Goal: Information Seeking & Learning: Find specific fact

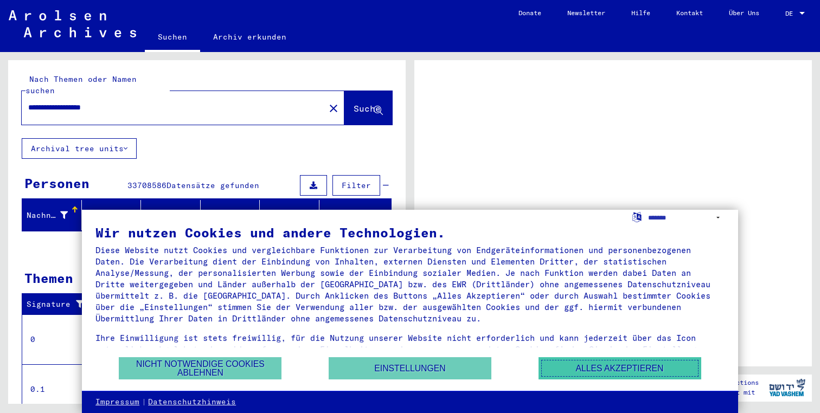
click at [589, 365] on button "Alles akzeptieren" at bounding box center [620, 369] width 163 height 22
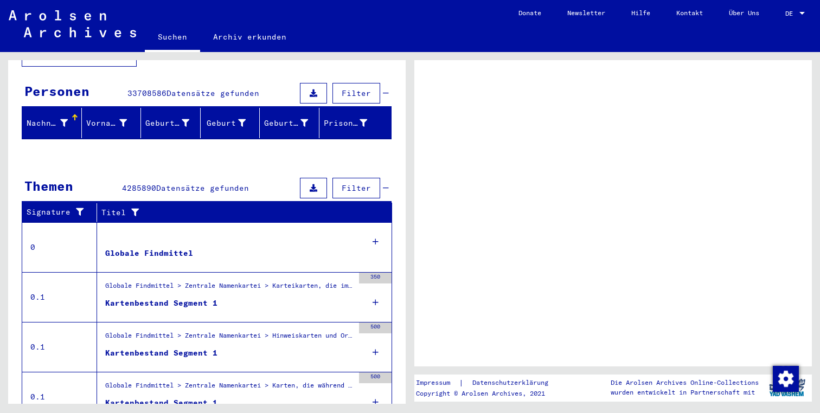
scroll to position [104, 0]
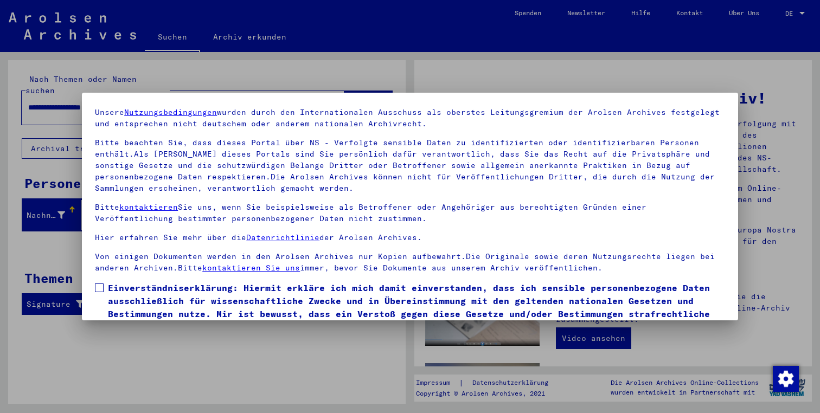
scroll to position [87, 0]
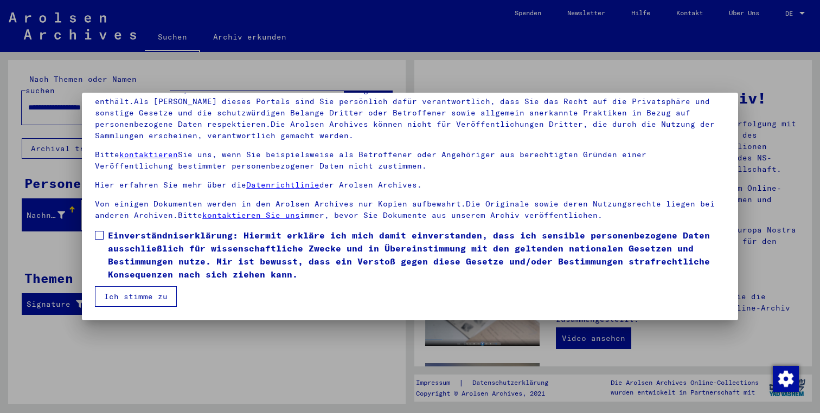
click at [101, 240] on span at bounding box center [99, 235] width 9 height 9
click at [117, 303] on button "Ich stimme zu" at bounding box center [136, 296] width 82 height 21
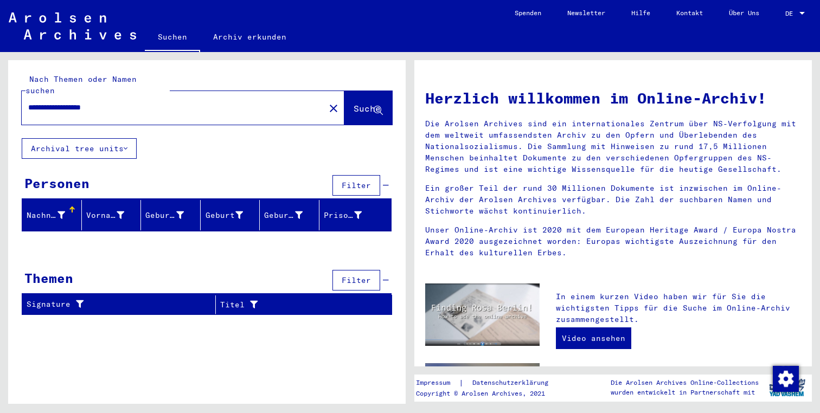
click at [39, 102] on input "**********" at bounding box center [170, 107] width 284 height 11
type input "**********"
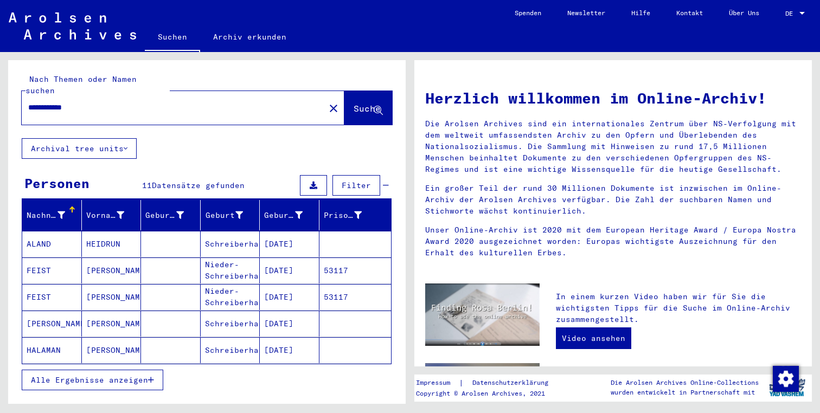
scroll to position [12, 0]
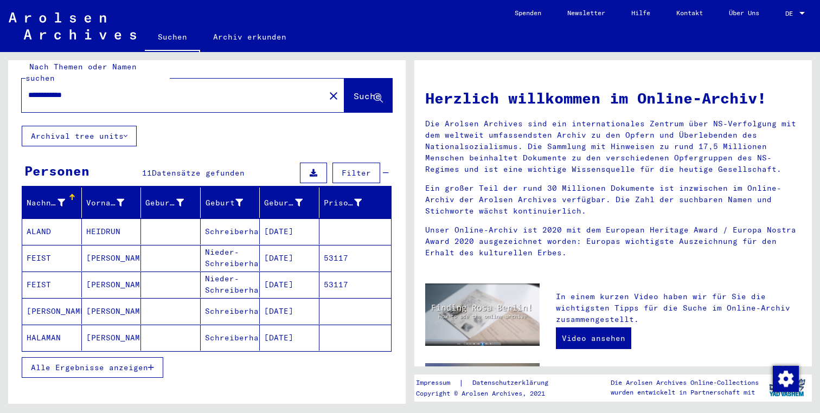
click at [121, 363] on span "Alle Ergebnisse anzeigen" at bounding box center [89, 368] width 117 height 10
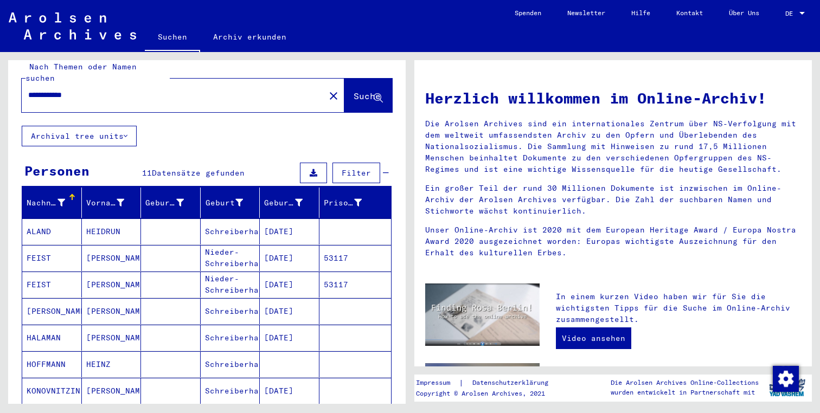
scroll to position [168, 0]
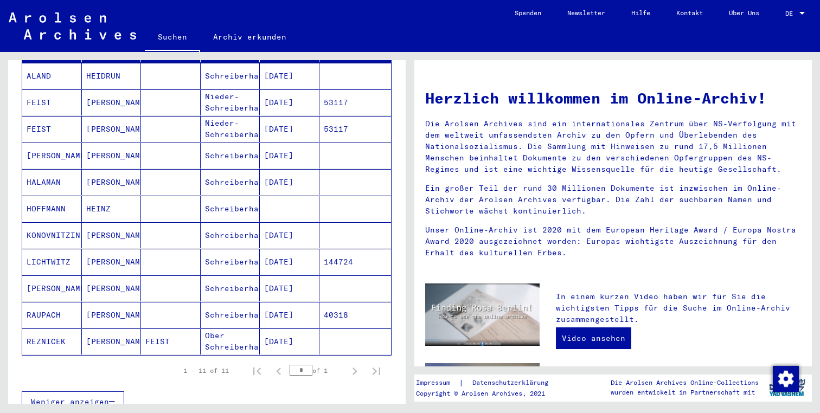
click at [126, 279] on mat-cell "[PERSON_NAME]" at bounding box center [112, 289] width 60 height 26
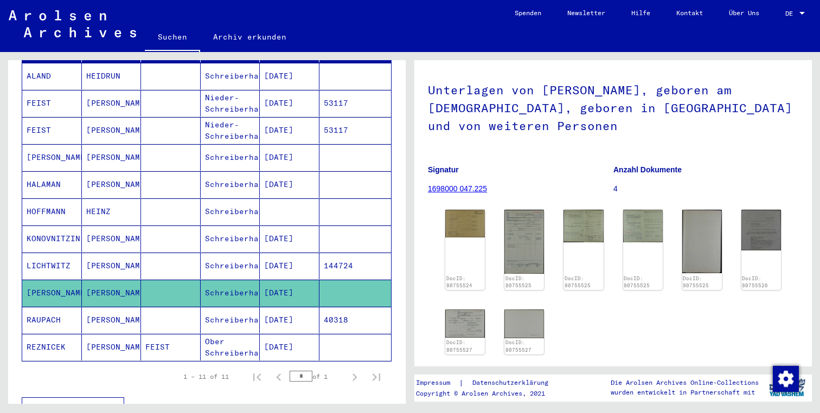
click at [287, 307] on mat-cell "[DATE]" at bounding box center [290, 320] width 60 height 27
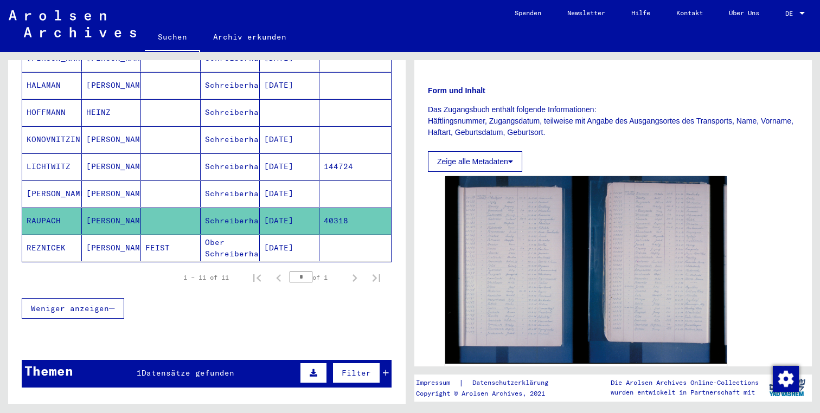
scroll to position [196, 0]
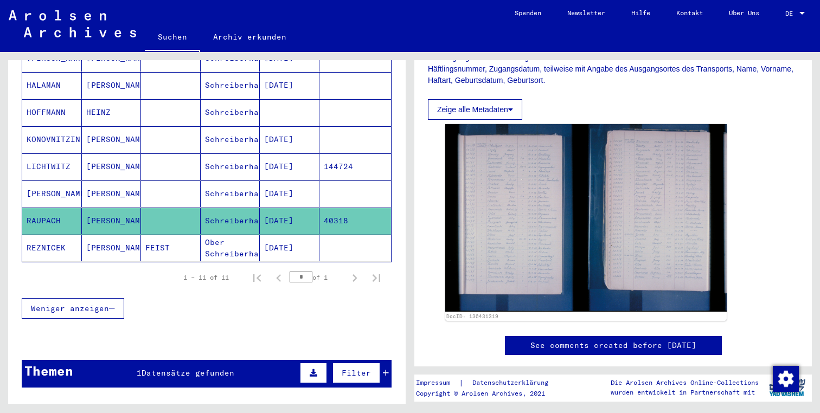
click at [298, 238] on mat-cell "[DATE]" at bounding box center [290, 248] width 60 height 27
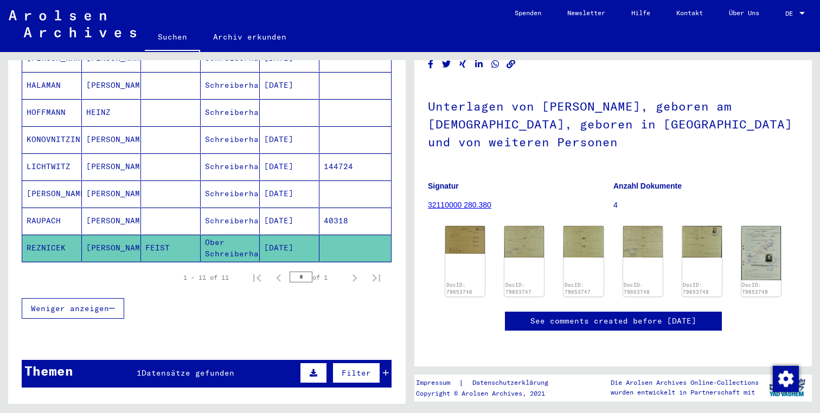
scroll to position [241, 0]
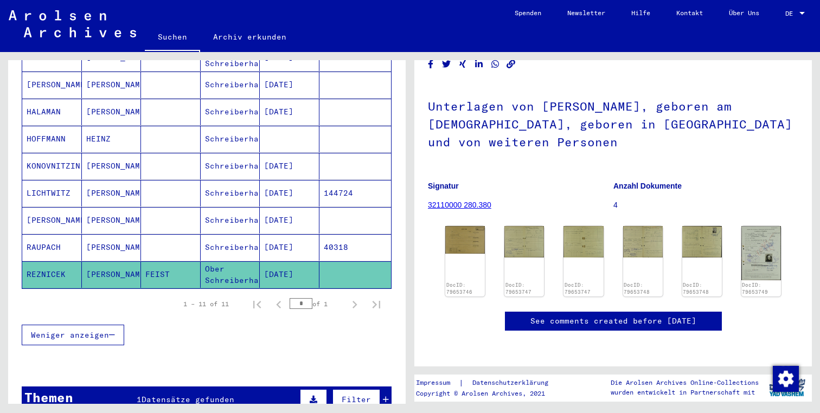
click at [197, 234] on mat-cell at bounding box center [171, 247] width 60 height 27
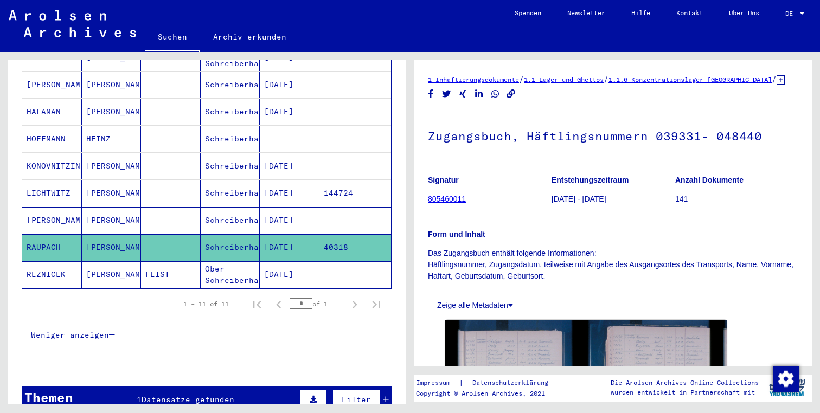
click at [239, 209] on mat-cell "Schreiberhau" at bounding box center [231, 220] width 60 height 27
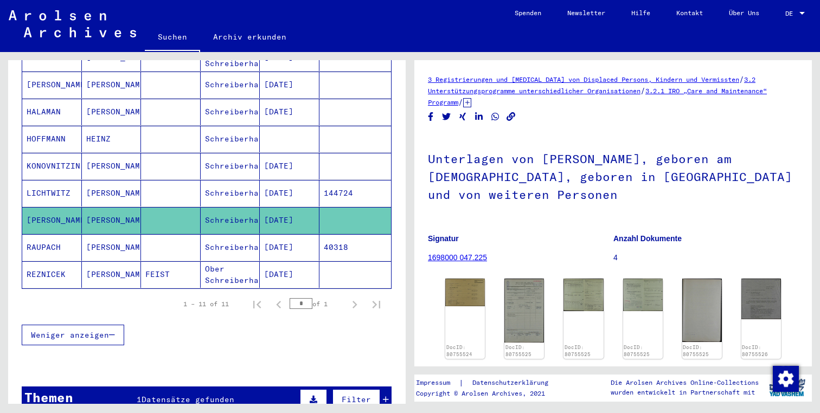
click at [236, 180] on mat-cell "Schreiberhau" at bounding box center [231, 193] width 60 height 27
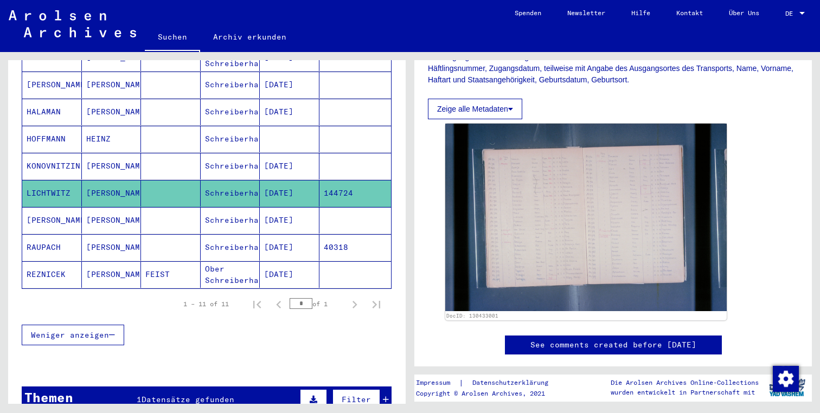
scroll to position [178, 0]
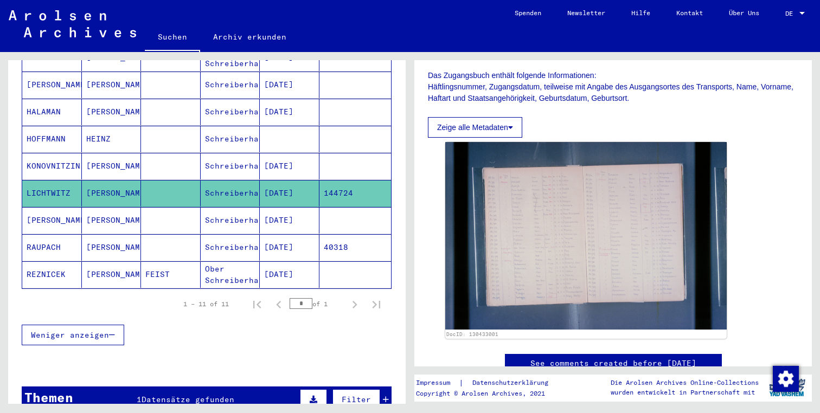
click at [215, 153] on mat-cell "Schreiberhau" at bounding box center [231, 166] width 60 height 27
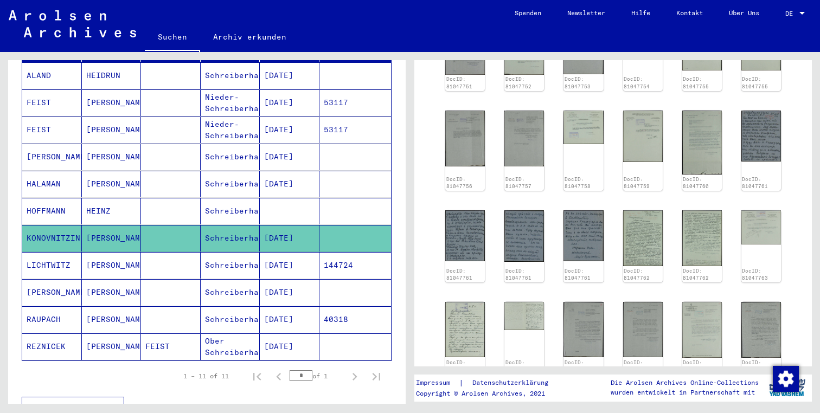
scroll to position [138, 0]
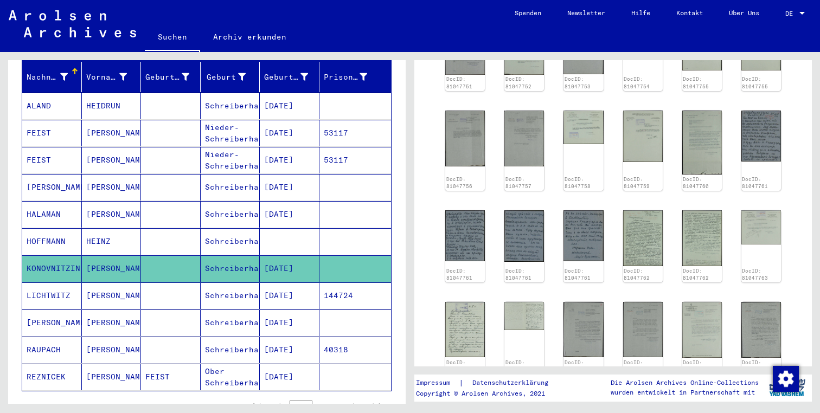
click at [221, 228] on mat-cell "Schreiberhau" at bounding box center [231, 241] width 60 height 27
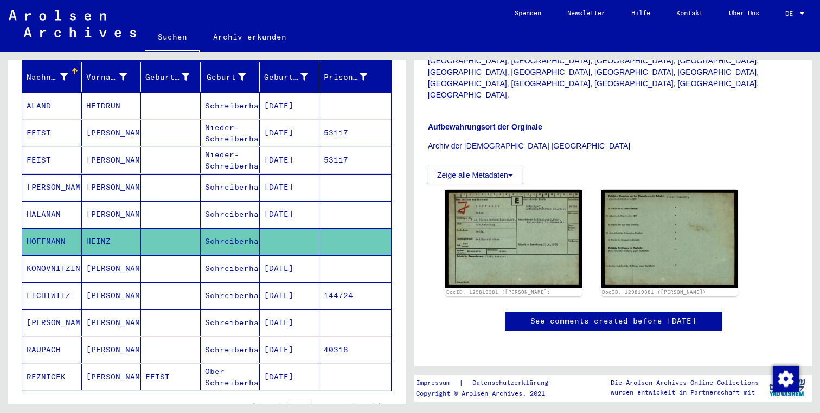
scroll to position [649, 0]
click at [303, 206] on mat-cell "[DATE]" at bounding box center [290, 214] width 60 height 27
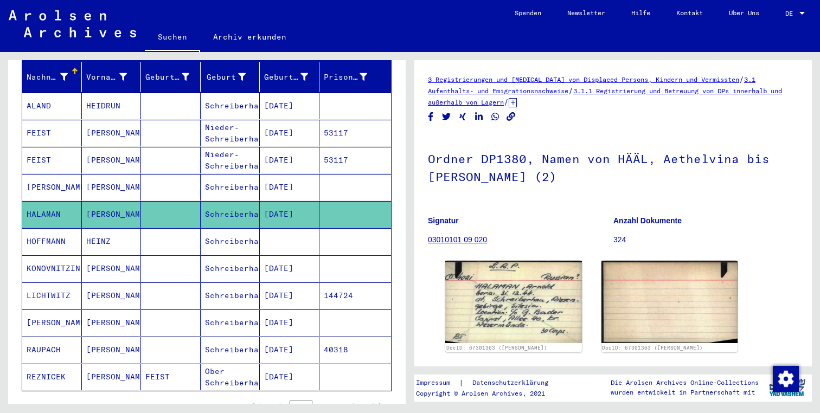
scroll to position [14, 0]
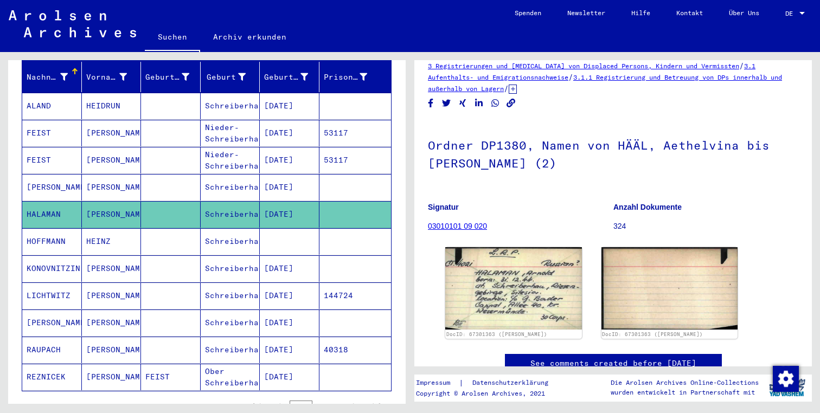
click at [283, 174] on mat-cell "[DATE]" at bounding box center [290, 187] width 60 height 27
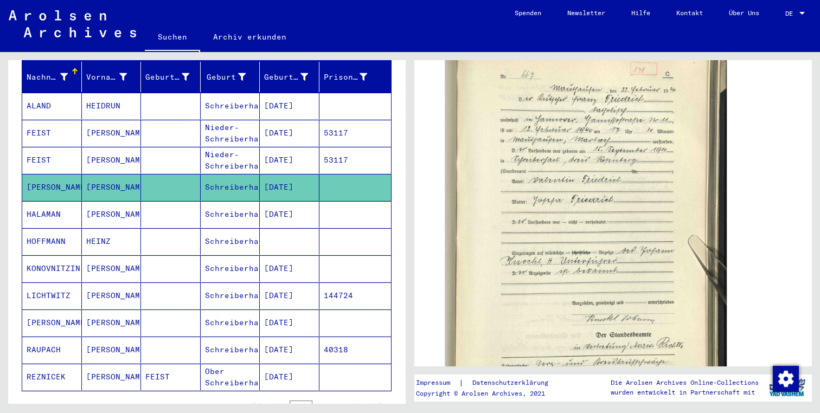
scroll to position [116, 0]
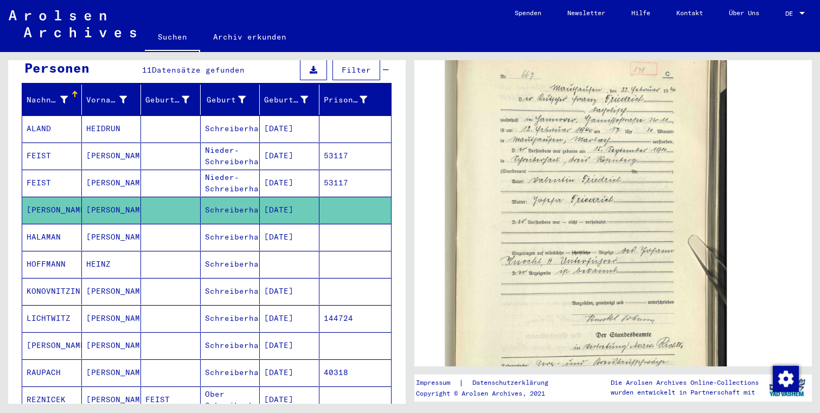
click at [112, 171] on mat-cell "[PERSON_NAME]" at bounding box center [112, 183] width 60 height 27
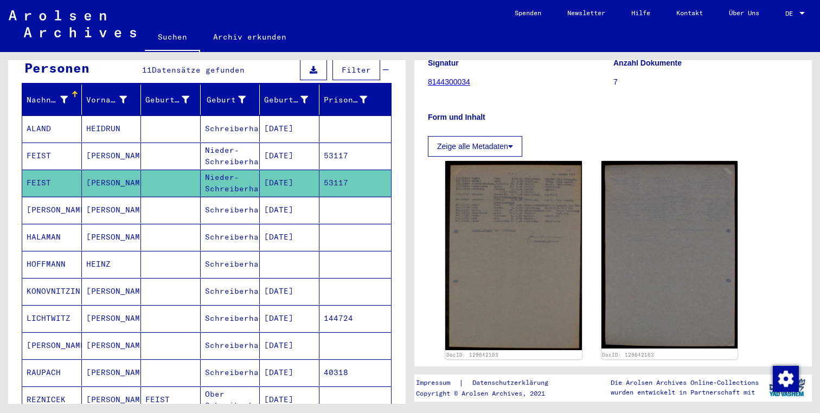
click at [250, 146] on mat-cell "Nieder-Schreiberhau" at bounding box center [231, 156] width 60 height 27
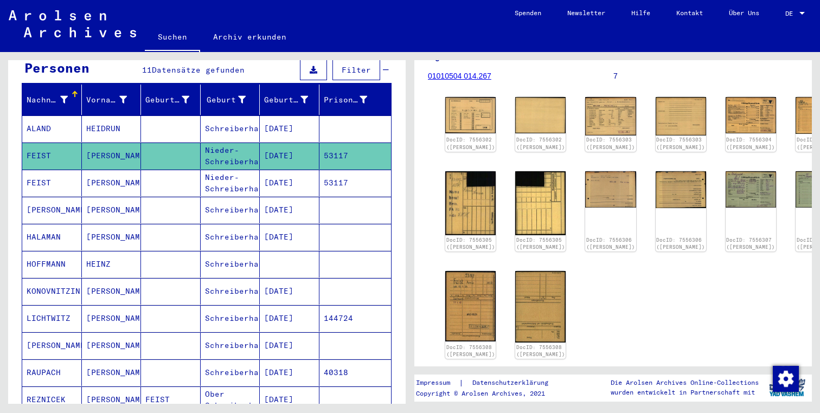
click at [284, 129] on mat-cell "[DATE]" at bounding box center [290, 129] width 60 height 27
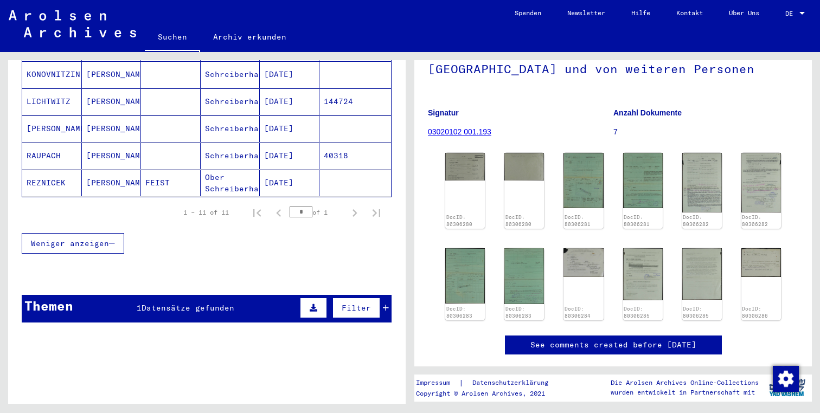
click at [193, 170] on mat-cell "FEIST" at bounding box center [171, 183] width 60 height 27
